Goal: Find specific page/section: Find specific page/section

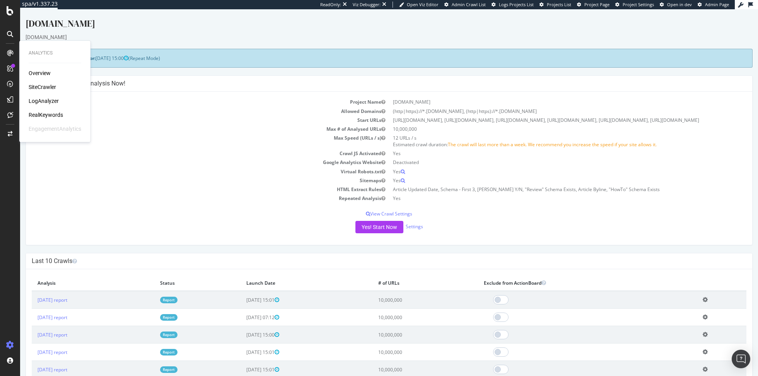
click at [45, 109] on div "Overview SiteCrawler LogAnalyzer RealKeywords EngagementAnalytics" at bounding box center [55, 100] width 53 height 63
click at [50, 130] on div "EngagementAnalytics" at bounding box center [55, 129] width 53 height 8
